Goal: Book appointment/travel/reservation

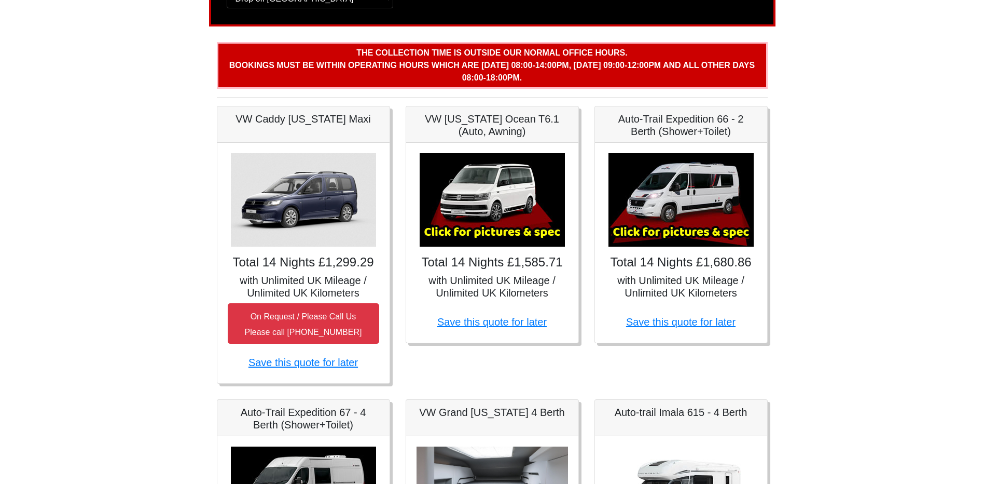
scroll to position [104, 0]
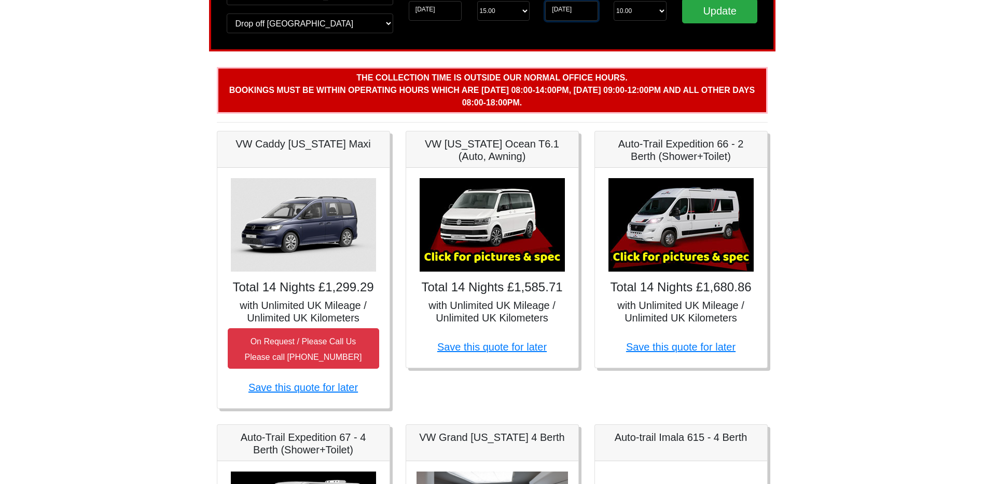
click at [560, 11] on input "[DATE]" at bounding box center [571, 11] width 53 height 20
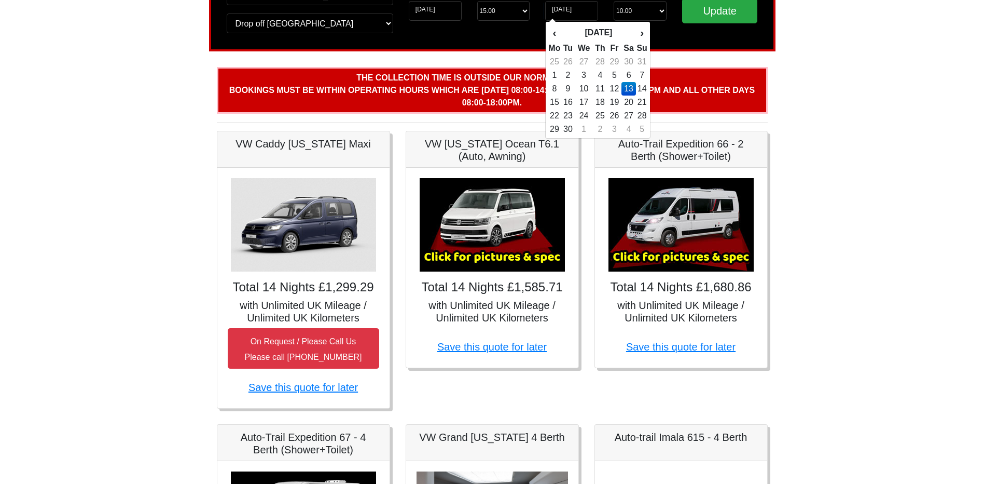
click at [456, 46] on div "Change pick up location? Pick up Wigan Birmingham Airport Blackburn Lancashire …" at bounding box center [492, 14] width 567 height 76
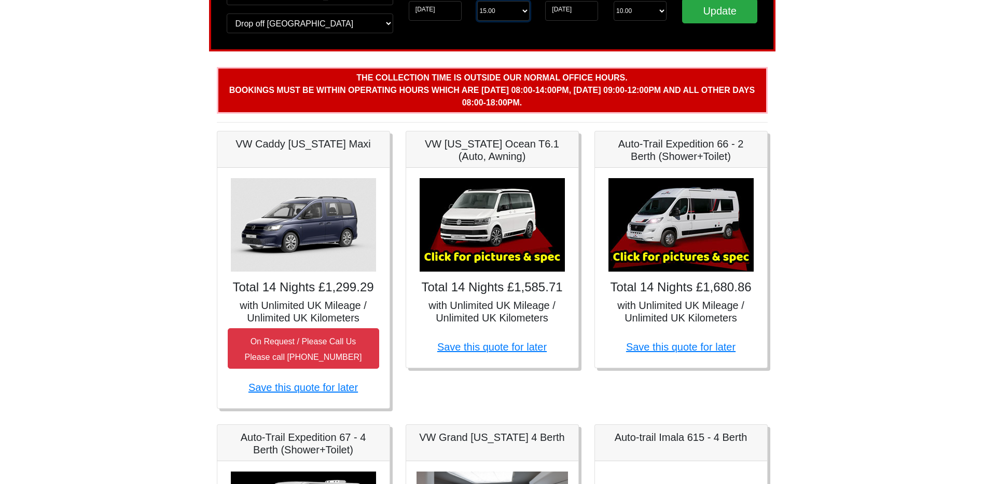
click at [498, 12] on select "Start Time 15.00 -------- 11.00 am (Saturday & Sunday Only) 12.00 pm (Saturday)…" at bounding box center [503, 11] width 53 height 20
select select "11.00"
click at [477, 1] on select "Start Time 15.00 -------- 11.00 am (Saturday & Sunday Only) 12.00 pm (Saturday)…" at bounding box center [503, 11] width 53 height 20
click at [715, 10] on input "Update" at bounding box center [720, 10] width 76 height 25
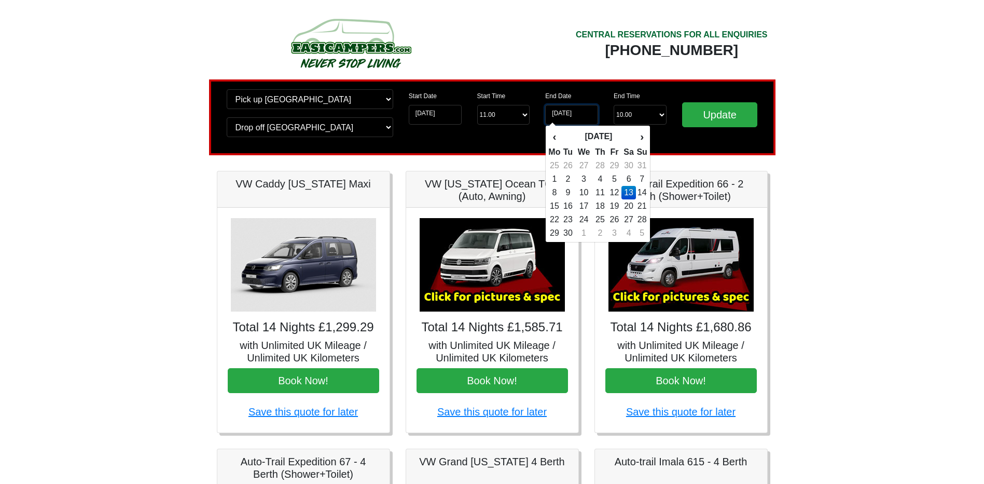
click at [561, 111] on input "[DATE]" at bounding box center [571, 115] width 53 height 20
click at [630, 183] on td "6" at bounding box center [629, 178] width 15 height 13
type input "06-09-2025"
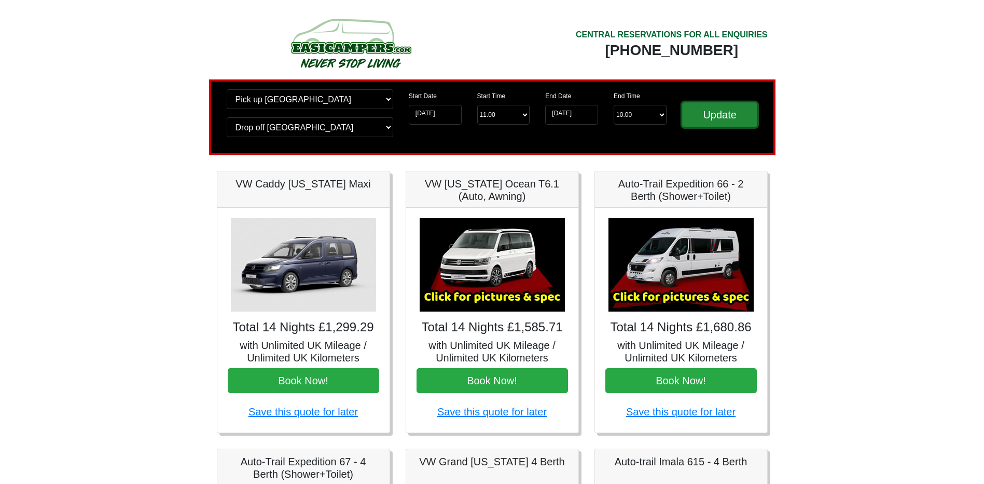
click at [731, 122] on input "Update" at bounding box center [720, 114] width 76 height 25
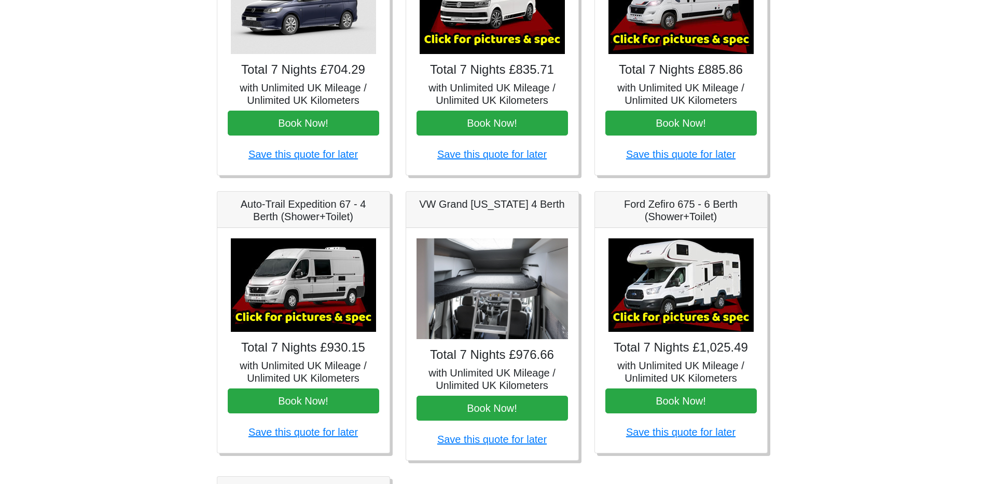
scroll to position [259, 0]
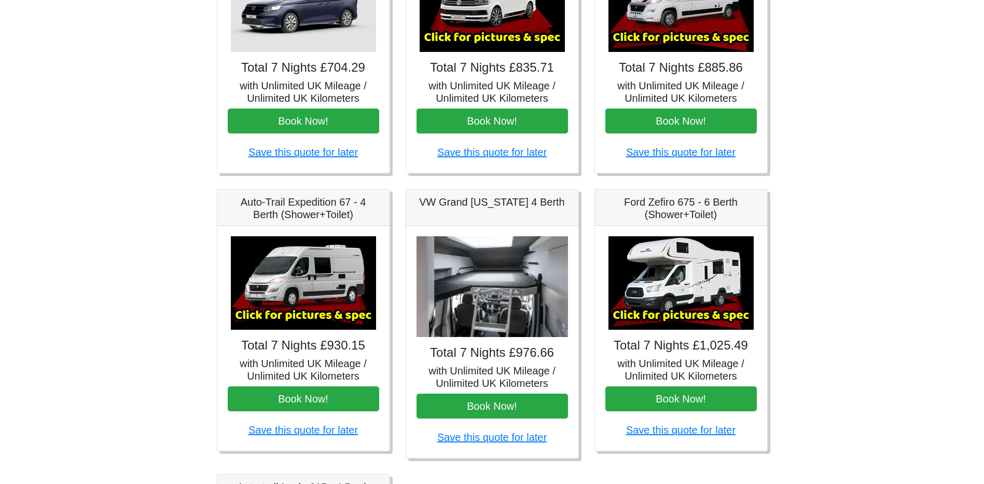
click at [873, 180] on body "CENTRAL RESERVATIONS FOR ALL ENQUIRIES 00 44 ( 0 ) 1942 778899 Easicampers Book…" at bounding box center [492, 259] width 984 height 1036
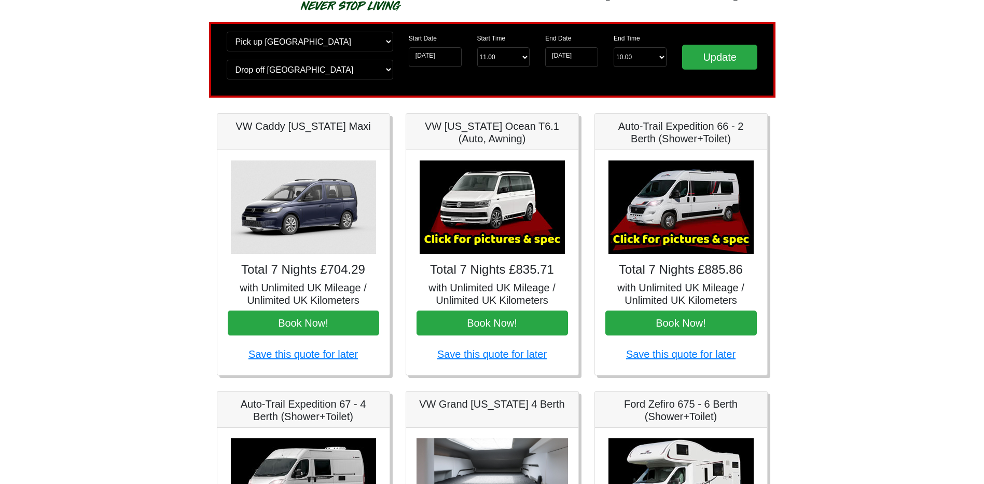
scroll to position [0, 0]
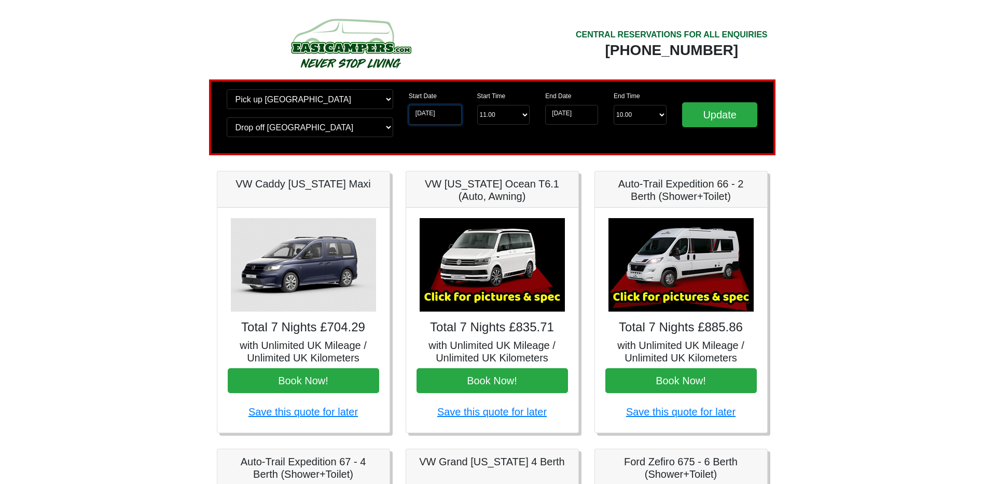
click at [446, 109] on input "[DATE]" at bounding box center [435, 115] width 53 height 20
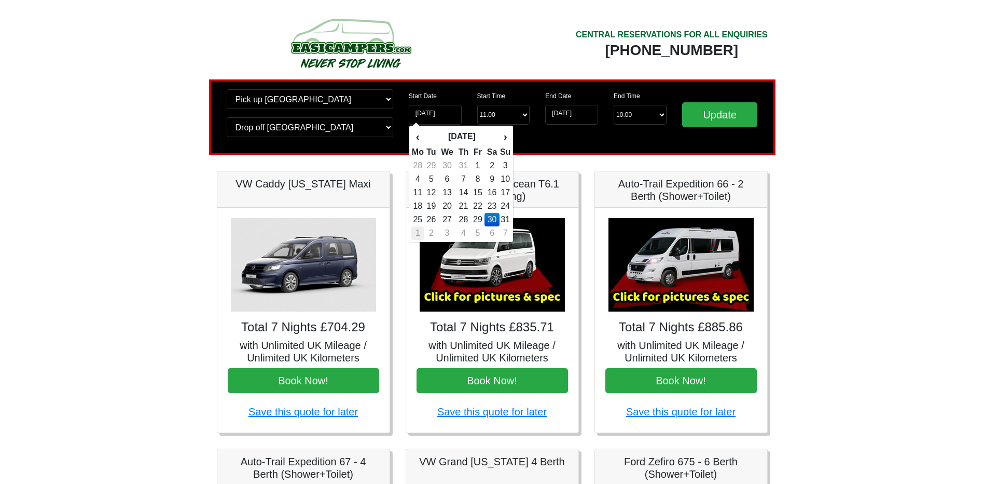
click at [418, 232] on td "1" at bounding box center [418, 232] width 13 height 13
type input "01-09-2025"
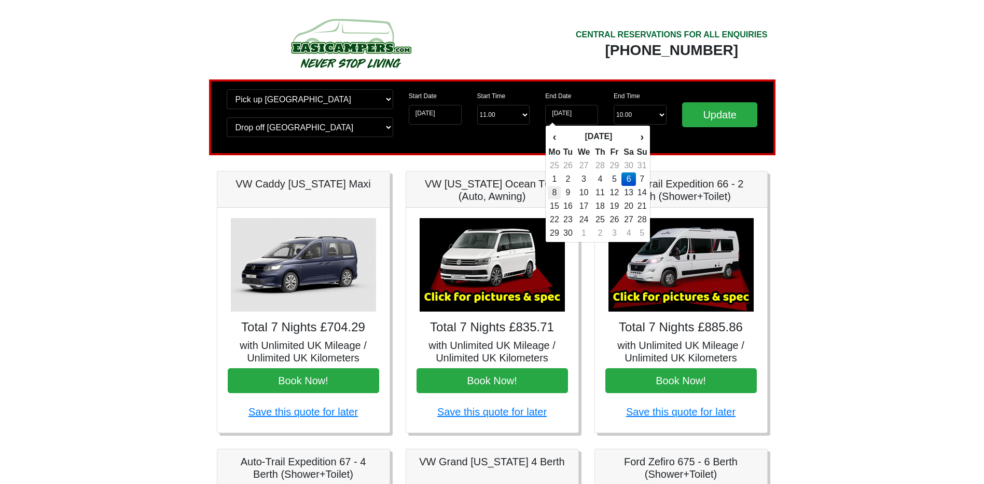
click at [556, 192] on td "8" at bounding box center [554, 192] width 13 height 13
type input "08-09-2025"
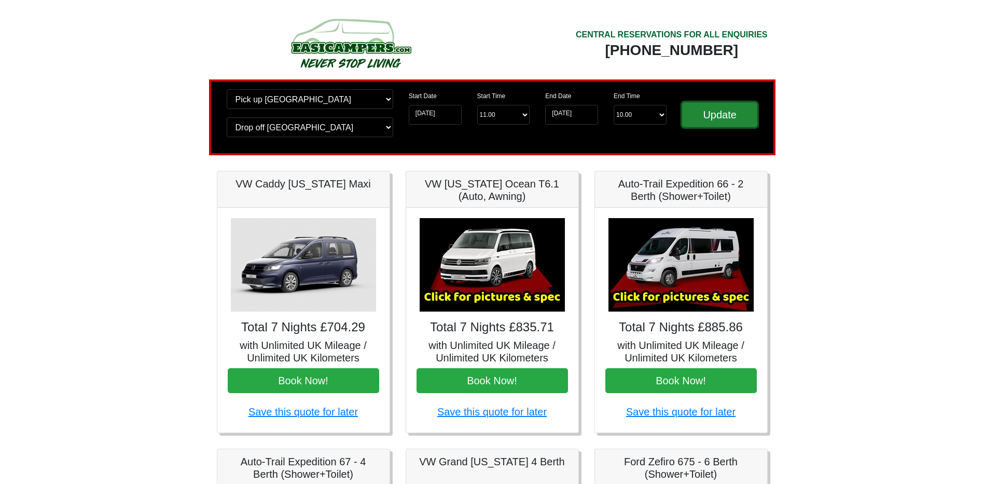
click at [737, 123] on input "Update" at bounding box center [720, 114] width 76 height 25
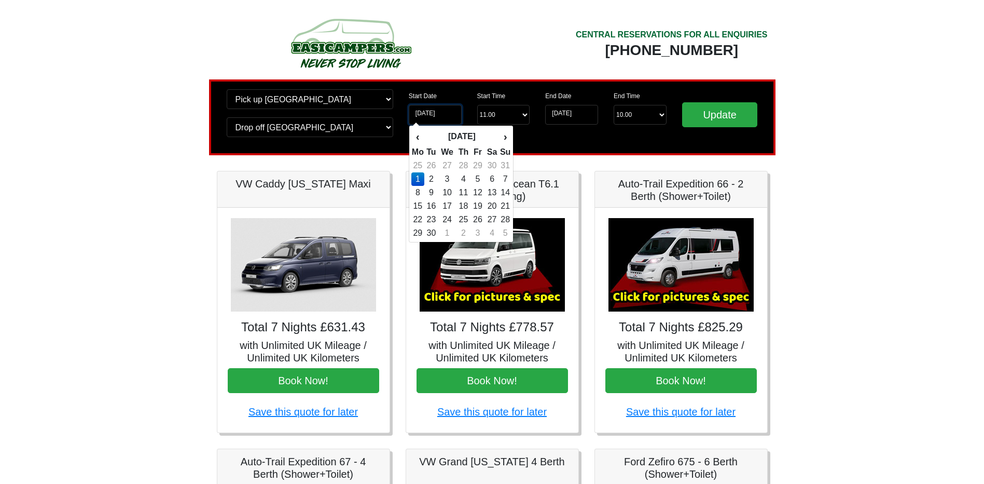
click at [450, 116] on input "01-09-2025" at bounding box center [435, 115] width 53 height 20
click at [495, 169] on td "30" at bounding box center [492, 165] width 15 height 13
type input "[DATE]"
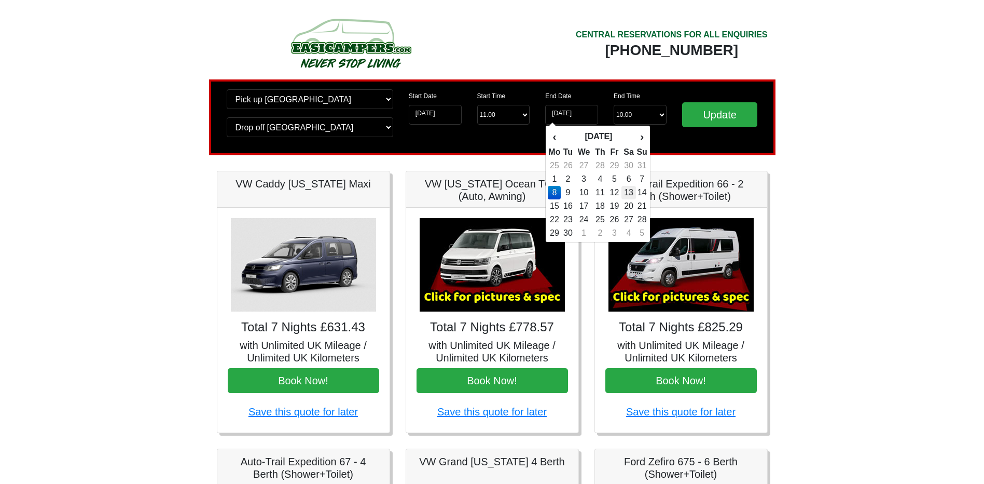
click at [631, 189] on td "13" at bounding box center [629, 192] width 15 height 13
type input "[DATE]"
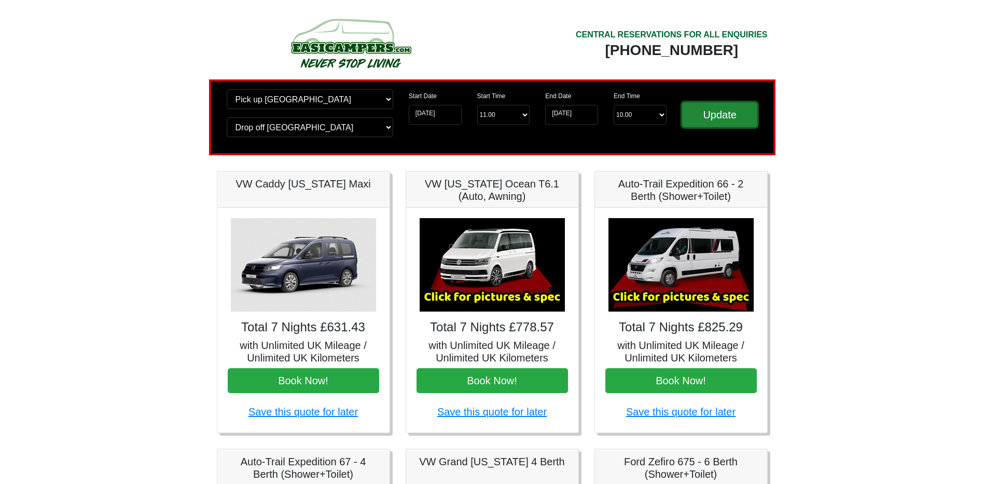
click at [726, 108] on input "Update" at bounding box center [720, 114] width 76 height 25
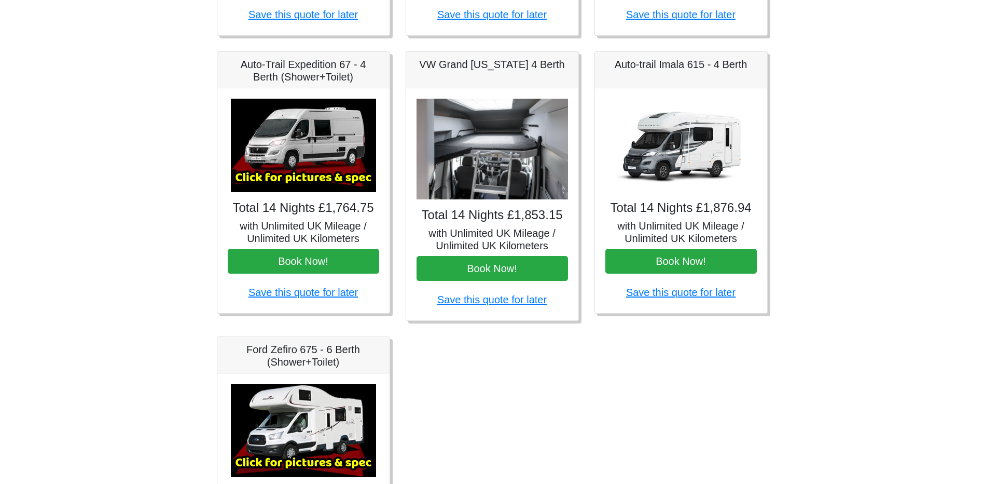
scroll to position [415, 0]
